Goal: Task Accomplishment & Management: Complete application form

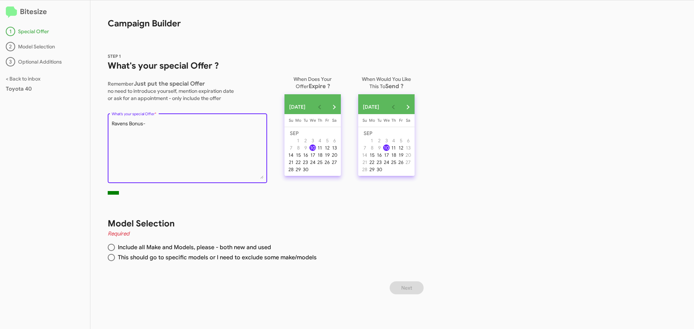
click at [152, 124] on textarea "What's your special Offer *" at bounding box center [188, 149] width 152 height 59
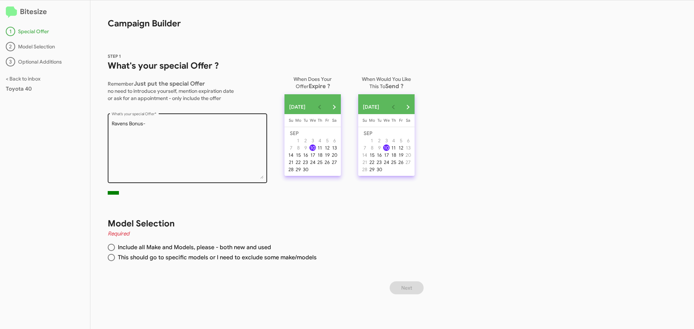
click at [160, 128] on textarea "What's your special Offer *" at bounding box center [188, 149] width 152 height 59
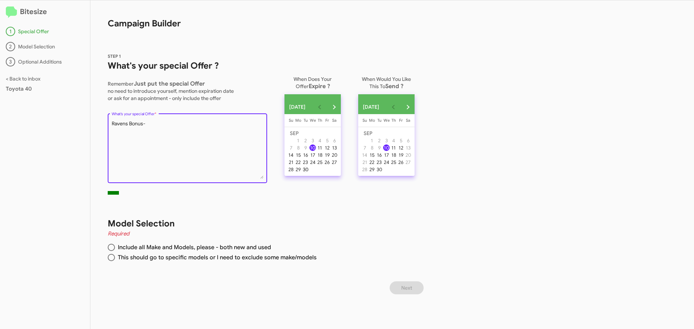
click at [308, 173] on div "30" at bounding box center [305, 169] width 7 height 7
click at [180, 128] on textarea "What's your special Offer *" at bounding box center [188, 149] width 152 height 59
click at [111, 247] on span at bounding box center [111, 247] width 7 height 7
click at [111, 247] on input "Include all Make and Models, please - both new and used" at bounding box center [111, 247] width 7 height 7
radio input "true"
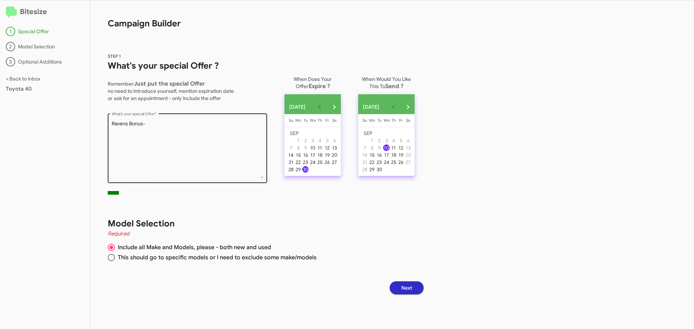
click at [158, 125] on textarea "What's your special Offer *" at bounding box center [188, 149] width 152 height 59
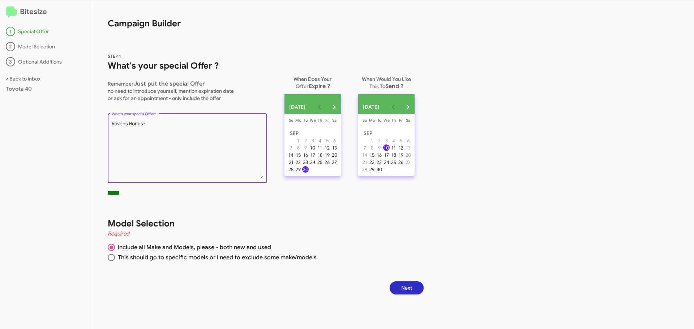
click at [150, 125] on textarea "What's your special Offer *" at bounding box center [188, 149] width 152 height 59
click at [156, 123] on textarea "What's your special Offer *" at bounding box center [188, 149] width 152 height 59
click at [233, 125] on textarea "What's your special Offer *" at bounding box center [188, 149] width 152 height 59
click at [156, 123] on textarea "What's your special Offer *" at bounding box center [188, 149] width 152 height 59
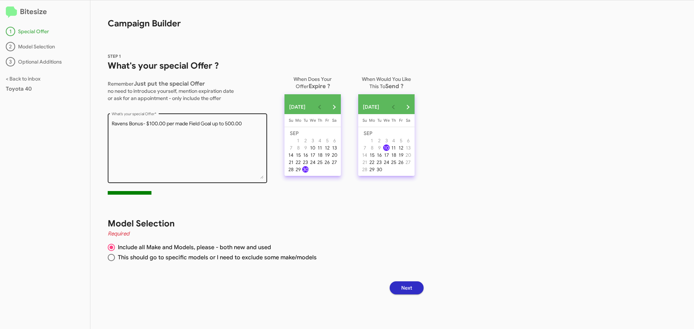
click at [253, 120] on div "What's your special Offer *" at bounding box center [188, 147] width 152 height 71
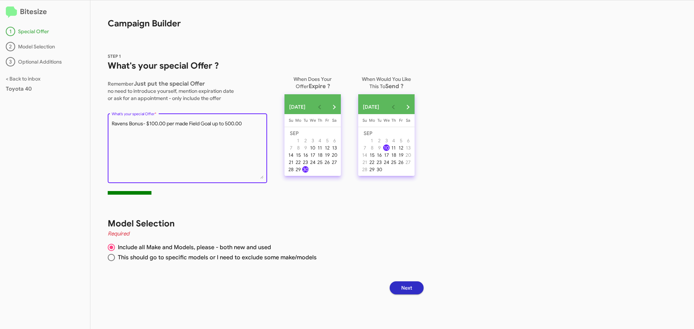
drag, startPoint x: 225, startPoint y: 124, endPoint x: 242, endPoint y: 132, distance: 19.1
click at [225, 123] on textarea "What's your special Offer *" at bounding box center [188, 149] width 152 height 59
click at [254, 120] on div "What's your special Offer *" at bounding box center [188, 147] width 152 height 71
click at [255, 124] on textarea "What's your special Offer *" at bounding box center [188, 149] width 152 height 59
click at [187, 146] on textarea "What's your special Offer *" at bounding box center [188, 149] width 152 height 59
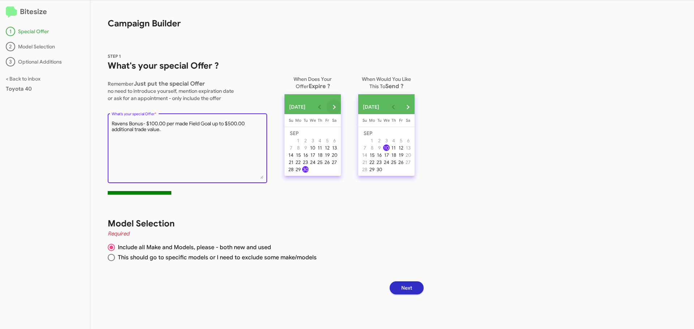
click at [341, 107] on button "Next month" at bounding box center [334, 107] width 14 height 14
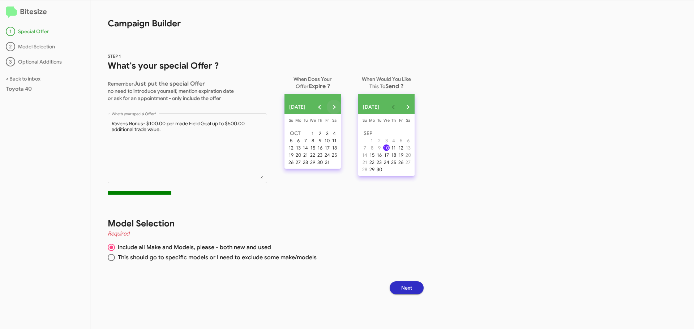
click at [341, 107] on button "Next month" at bounding box center [334, 107] width 14 height 14
click at [327, 108] on button "Previous month" at bounding box center [319, 107] width 14 height 14
click at [330, 164] on div "31" at bounding box center [327, 162] width 7 height 7
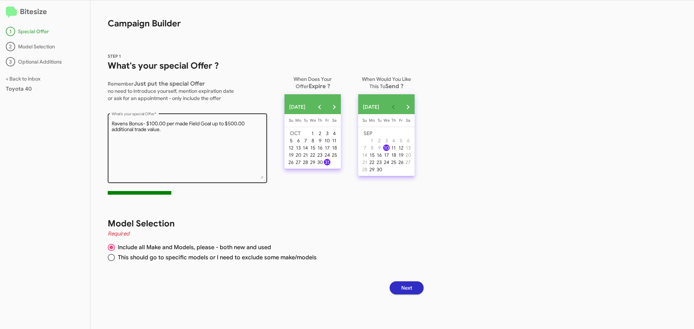
click at [175, 130] on textarea "What's your special Offer *" at bounding box center [188, 149] width 152 height 59
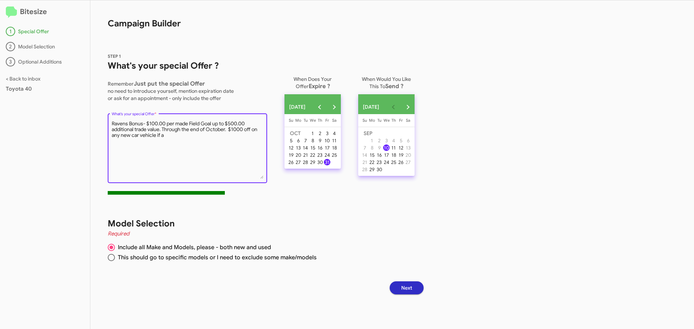
drag, startPoint x: 229, startPoint y: 130, endPoint x: 162, endPoint y: 130, distance: 66.8
click at [162, 130] on textarea "What's your special Offer *" at bounding box center [188, 149] width 152 height 59
click at [256, 130] on textarea "What's your special Offer *" at bounding box center [188, 149] width 152 height 59
click at [177, 136] on textarea "What's your special Offer *" at bounding box center [188, 149] width 152 height 59
click at [230, 136] on textarea "What's your special Offer *" at bounding box center [188, 149] width 152 height 59
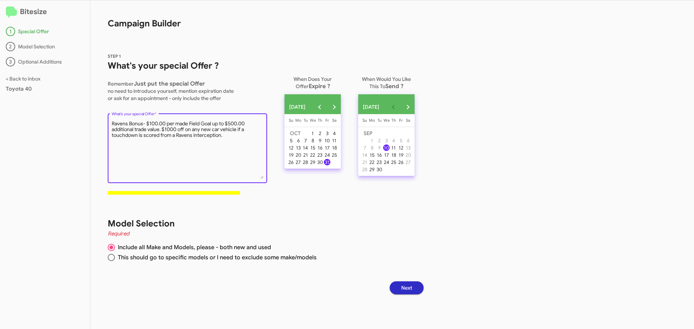
paste textarea "Through the end of October."
click at [223, 136] on textarea "What's your special Offer *" at bounding box center [188, 149] width 152 height 59
click at [148, 146] on textarea "What's your special Offer *" at bounding box center [188, 149] width 152 height 59
click at [185, 129] on textarea "What's your special Offer *" at bounding box center [188, 149] width 152 height 59
click at [217, 153] on textarea "What's your special Offer *" at bounding box center [188, 149] width 152 height 59
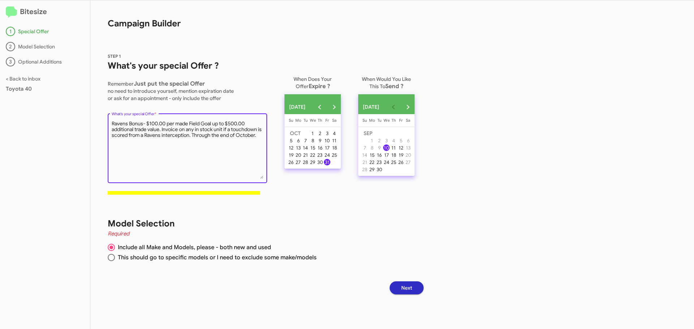
click at [179, 130] on textarea "What's your special Offer *" at bounding box center [188, 149] width 152 height 59
click at [220, 136] on textarea "What's your special Offer *" at bounding box center [188, 149] width 152 height 59
drag, startPoint x: 139, startPoint y: 145, endPoint x: 223, endPoint y: 137, distance: 83.8
click at [223, 137] on textarea "What's your special Offer *" at bounding box center [188, 149] width 152 height 59
click at [199, 130] on textarea "What's your special Offer *" at bounding box center [188, 149] width 152 height 59
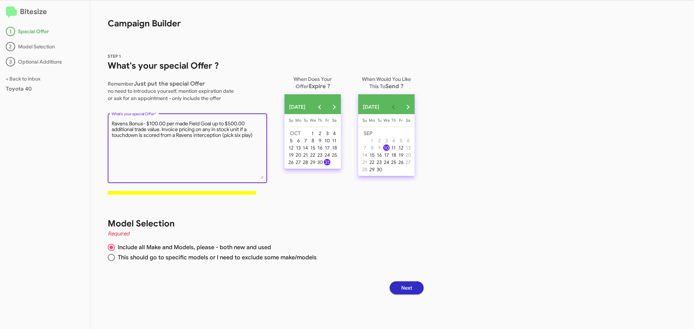
click at [257, 136] on textarea "What's your special Offer *" at bounding box center [188, 149] width 152 height 59
type textarea "Ravens Bonus- $100.00 per made Field Goal up to $500.00 additional trade value.…"
click at [412, 288] on span "Next" at bounding box center [406, 287] width 11 height 13
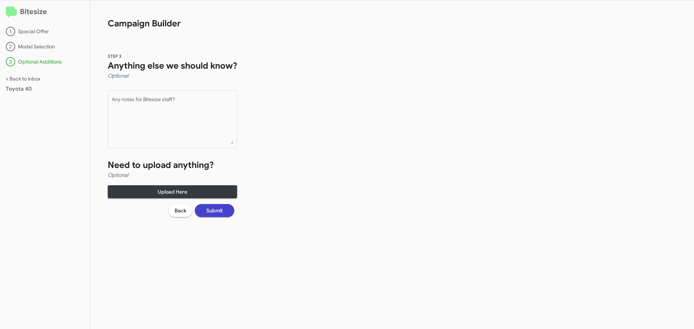
click at [224, 213] on button "Submit" at bounding box center [214, 210] width 39 height 13
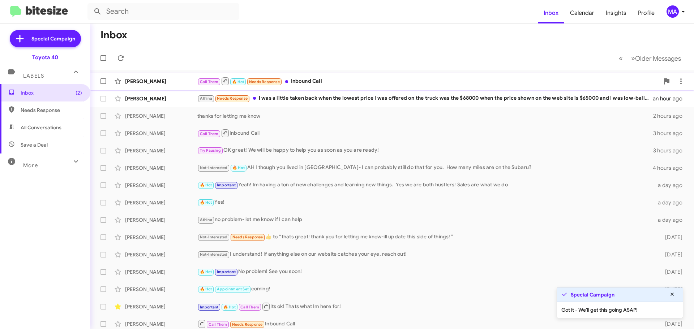
click at [315, 81] on div "Call Them 🔥 Hot Needs Response Inbound Call" at bounding box center [428, 81] width 462 height 9
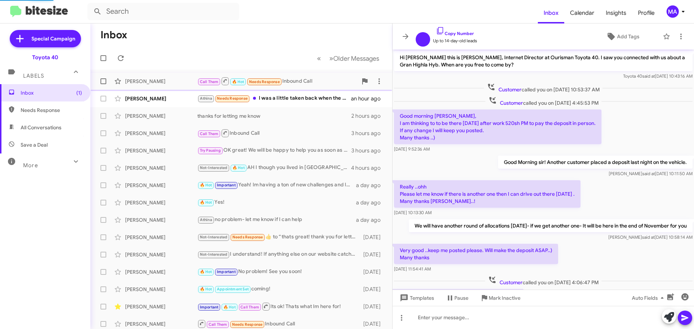
scroll to position [219, 0]
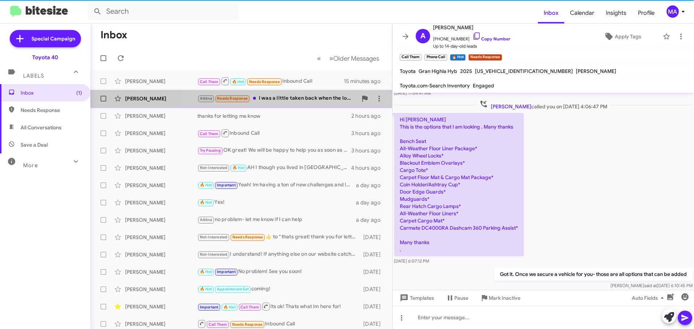
click at [309, 98] on div "Athina Needs Response I was a little taken back when the lowest price I was off…" at bounding box center [277, 98] width 160 height 8
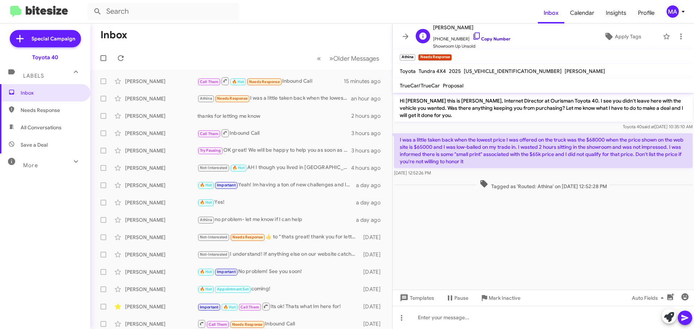
click at [472, 35] on icon at bounding box center [476, 36] width 9 height 9
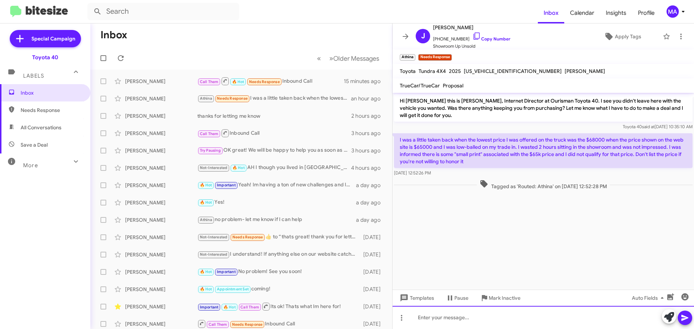
click at [440, 319] on div at bounding box center [542, 317] width 301 height 23
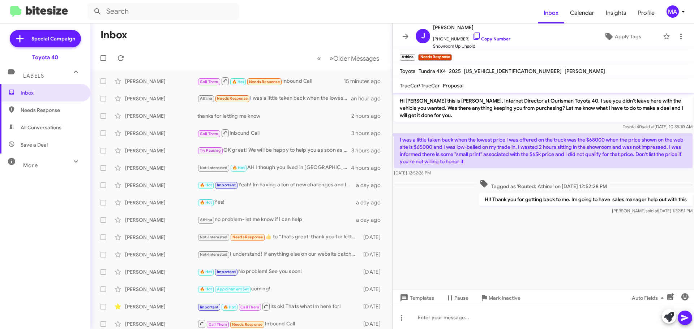
drag, startPoint x: 450, startPoint y: 174, endPoint x: 400, endPoint y: 136, distance: 62.9
click at [400, 136] on div "I was a little taken back when the lowest price I was offered on the truck was …" at bounding box center [543, 154] width 298 height 43
copy div "I was a little taken back when the lowest price I was offered on the truck was …"
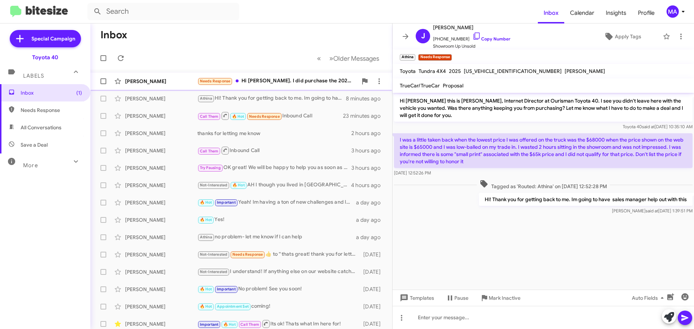
click at [293, 81] on div "Needs Response Hi Morgan. I did purchase the 2023 Sequoia Platinum last night. …" at bounding box center [277, 81] width 160 height 8
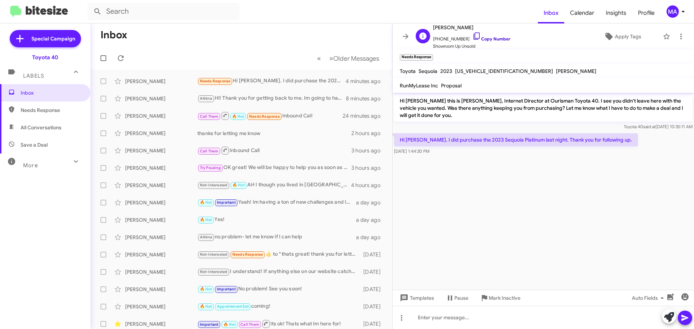
click at [472, 36] on icon at bounding box center [476, 36] width 9 height 9
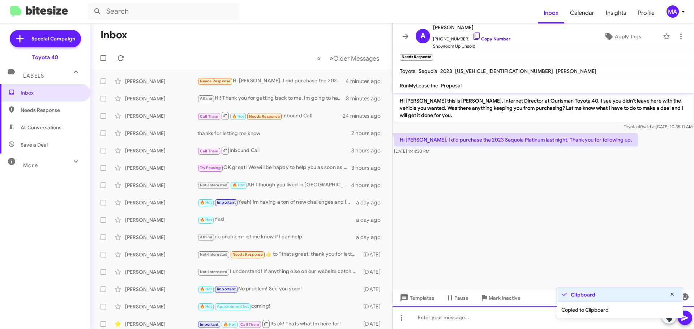
click at [467, 318] on div at bounding box center [542, 317] width 301 height 23
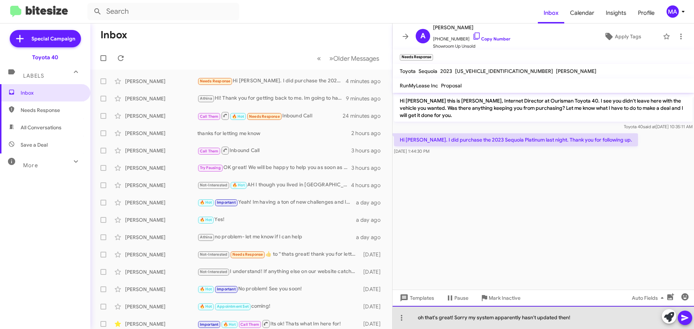
click at [588, 320] on div "oh that's great! Sorry my system apparently hasn't updated then!" at bounding box center [542, 317] width 301 height 23
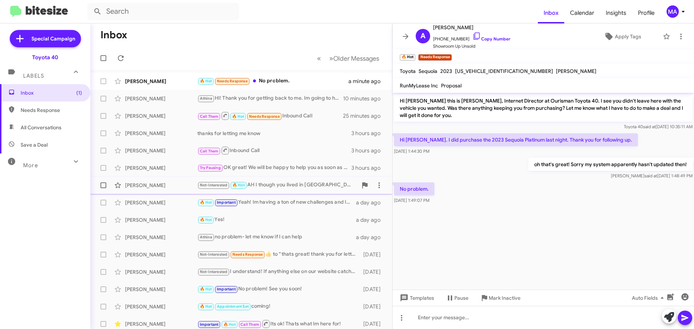
drag, startPoint x: 498, startPoint y: 297, endPoint x: 404, endPoint y: 193, distance: 140.2
click at [497, 298] on span "Mark Inactive" at bounding box center [504, 298] width 32 height 13
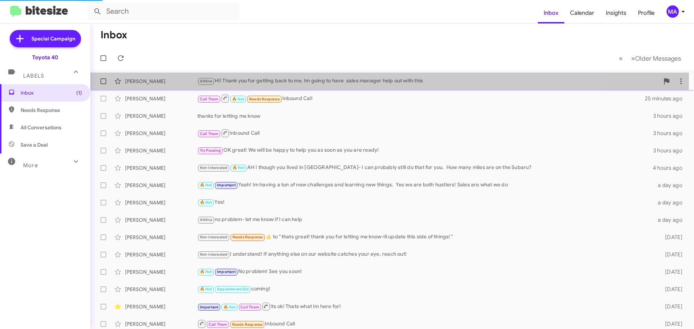
click at [281, 78] on div "Athina HI! Thank you for getting back to me. Im going to have sales manager hel…" at bounding box center [428, 81] width 462 height 8
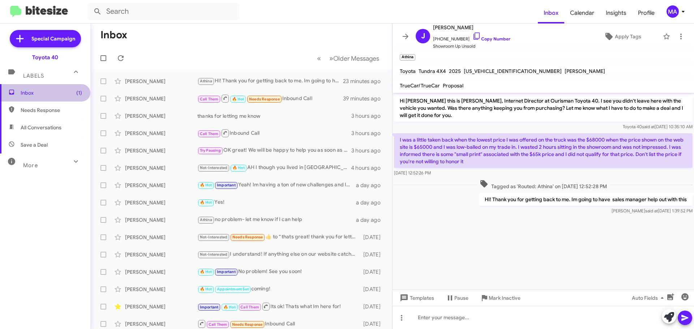
click at [46, 92] on span "Inbox (1)" at bounding box center [51, 92] width 61 height 7
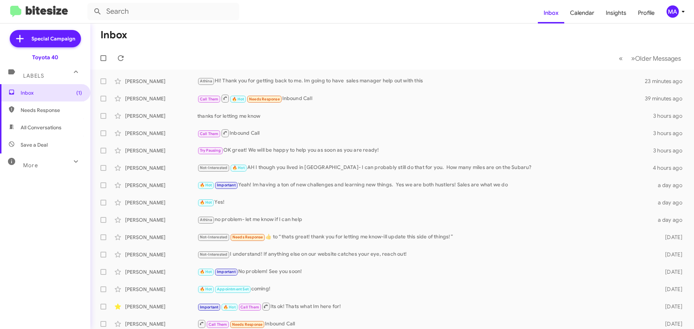
click at [41, 142] on span "Save a Deal" at bounding box center [34, 144] width 27 height 7
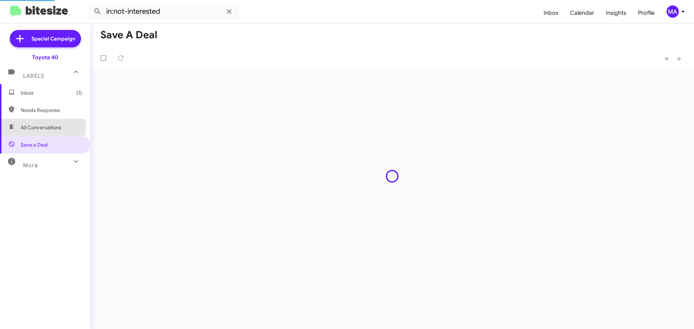
click at [41, 126] on span "All Conversations" at bounding box center [41, 127] width 41 height 7
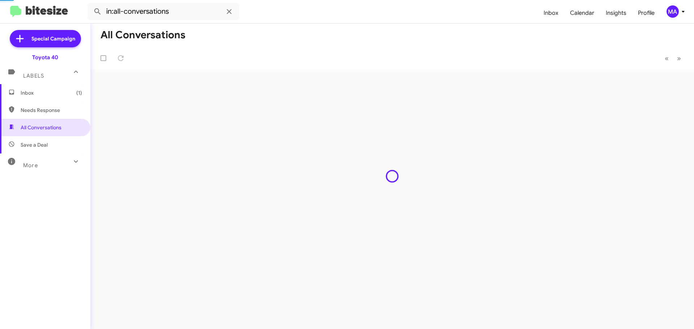
click at [40, 145] on span "Save a Deal" at bounding box center [34, 144] width 27 height 7
type input "in:not-interested"
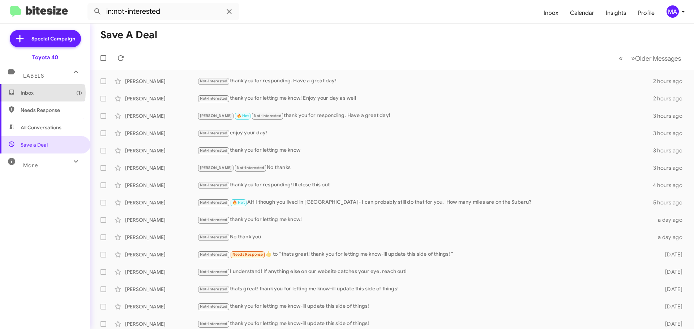
click at [33, 92] on span "Inbox (1)" at bounding box center [51, 92] width 61 height 7
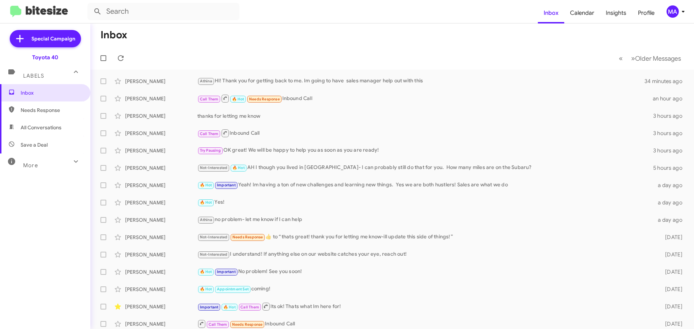
click at [55, 141] on span "Save a Deal" at bounding box center [45, 144] width 90 height 17
type input "in:not-interested"
